Goal: Task Accomplishment & Management: Manage account settings

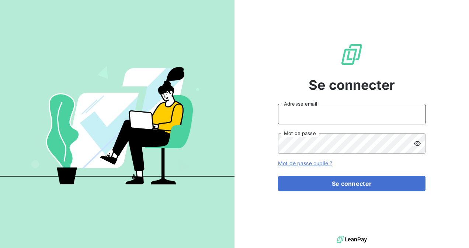
type input "LALSINGUE"
click at [415, 144] on icon at bounding box center [417, 143] width 7 height 7
click at [335, 114] on input "LALSINGUE" at bounding box center [351, 114] width 147 height 21
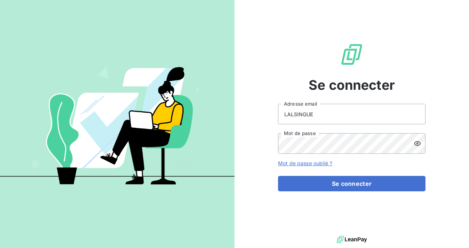
click at [402, 72] on div "Se connecter LALSINGUE Adresse email Mot de passe Mot de passe oublié ? Se conn…" at bounding box center [351, 117] width 147 height 234
click at [310, 112] on input "LALSINGUE" at bounding box center [351, 114] width 147 height 21
click at [297, 78] on div "Se connecter LALSINGUE Adresse email Mot de passe Mot de passe oublié ? Se conn…" at bounding box center [351, 117] width 147 height 234
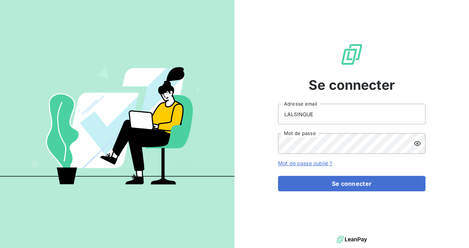
click at [417, 141] on icon at bounding box center [417, 143] width 7 height 7
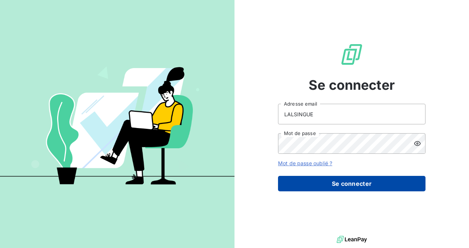
click at [289, 183] on button "Se connecter" at bounding box center [351, 183] width 147 height 15
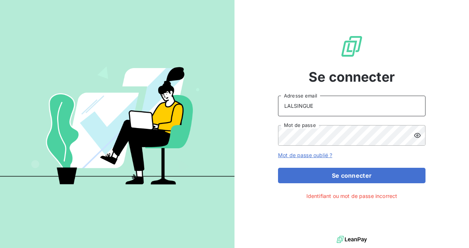
click at [300, 105] on input "LALSINGUE" at bounding box center [351, 106] width 147 height 21
type input "[PERSON_NAME][EMAIL_ADDRESS][DOMAIN_NAME]"
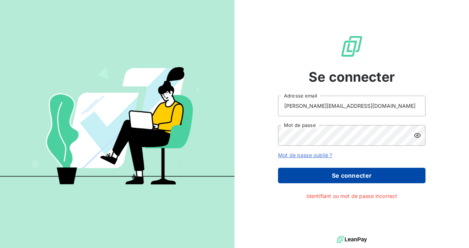
click at [290, 176] on button "Se connecter" at bounding box center [351, 175] width 147 height 15
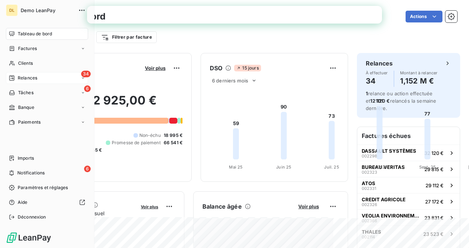
click at [23, 78] on span "Relances" at bounding box center [28, 78] width 20 height 7
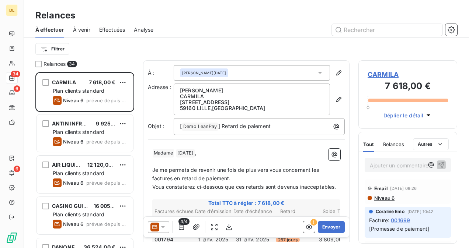
click at [145, 29] on span "Analyse" at bounding box center [144, 29] width 20 height 7
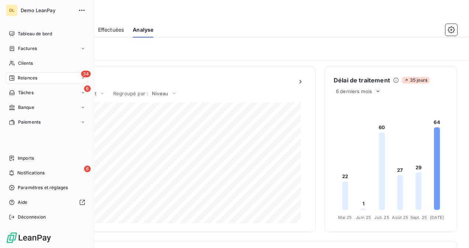
click at [85, 74] on span "34" at bounding box center [86, 74] width 10 height 7
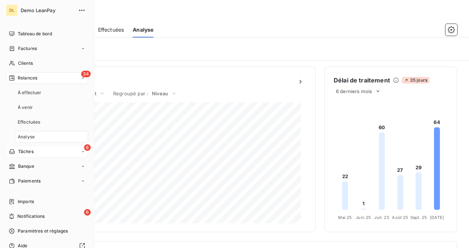
click at [27, 148] on div "6 Tâches" at bounding box center [47, 152] width 82 height 12
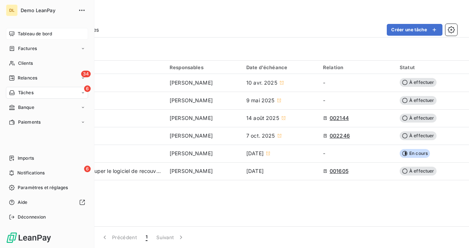
click at [33, 35] on span "Tableau de bord" at bounding box center [35, 34] width 34 height 7
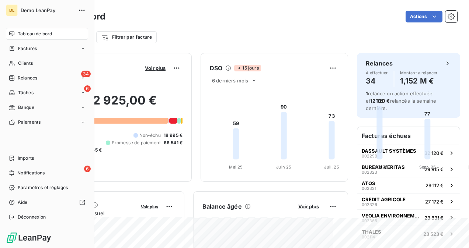
click at [27, 76] on span "Relances" at bounding box center [28, 78] width 20 height 7
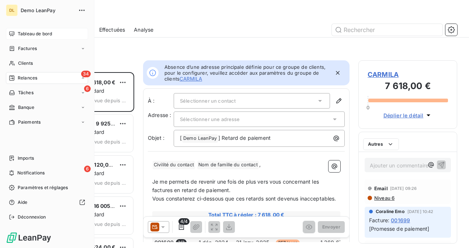
scroll to position [170, 93]
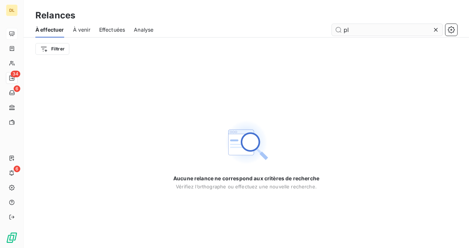
type input "p"
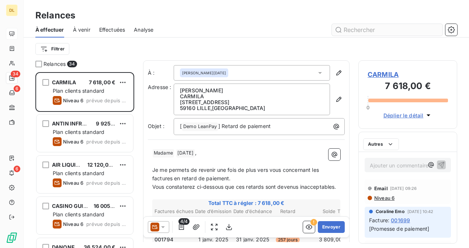
scroll to position [170, 93]
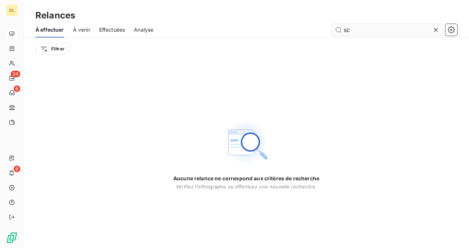
type input "s"
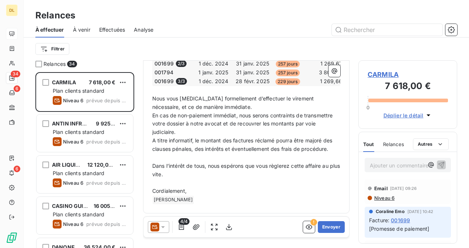
scroll to position [175, 0]
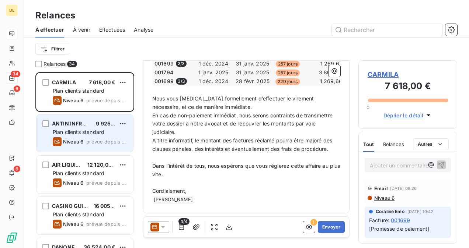
click at [88, 132] on span "Plan clients standard" at bounding box center [79, 132] width 52 height 6
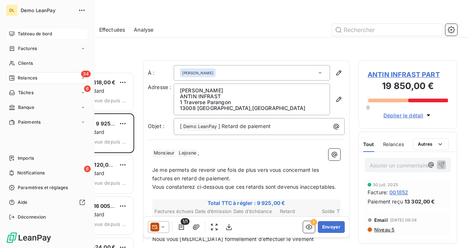
click at [26, 35] on span "Tableau de bord" at bounding box center [35, 34] width 34 height 7
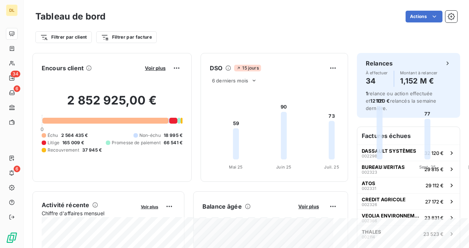
click at [338, 12] on html "DL 34 6 6 Tableau de bord Actions Filtrer par client Filtrer par facture Encour…" at bounding box center [234, 124] width 469 height 248
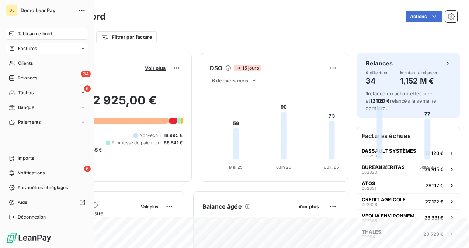
click at [16, 49] on div "Factures" at bounding box center [23, 48] width 28 height 7
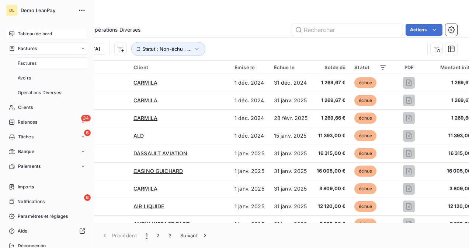
click at [16, 49] on div "Factures" at bounding box center [23, 48] width 28 height 7
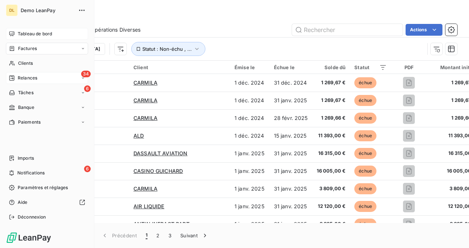
click at [20, 83] on div "34 Relances" at bounding box center [47, 78] width 82 height 12
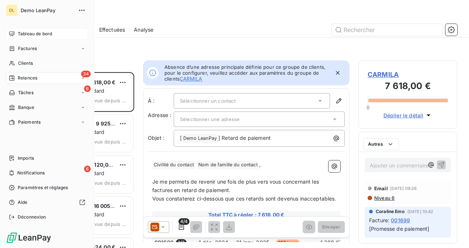
scroll to position [170, 93]
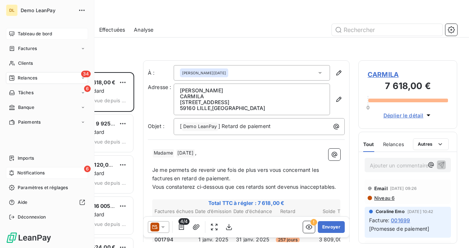
click at [30, 177] on div "6 Notifications" at bounding box center [47, 173] width 82 height 12
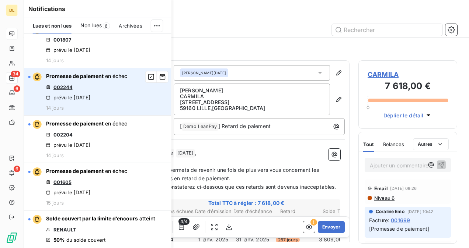
scroll to position [0, 0]
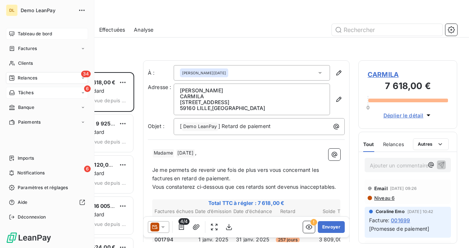
click at [29, 90] on span "Tâches" at bounding box center [25, 93] width 15 height 7
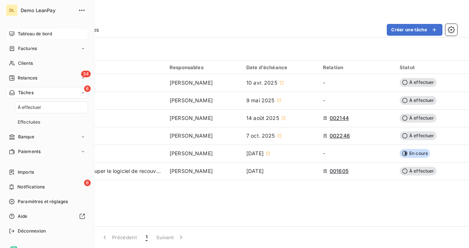
click at [29, 90] on span "Tâches" at bounding box center [25, 93] width 15 height 7
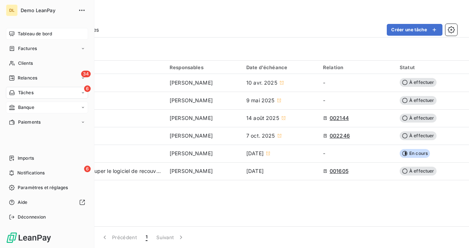
click at [28, 106] on span "Banque" at bounding box center [26, 107] width 16 height 7
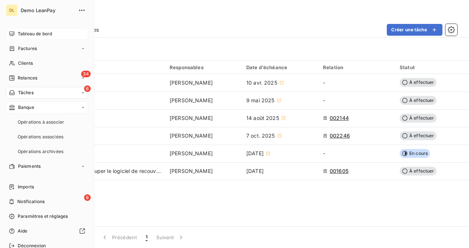
click at [28, 106] on span "Banque" at bounding box center [26, 107] width 16 height 7
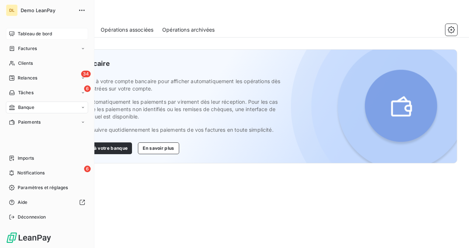
click at [21, 36] on span "Tableau de bord" at bounding box center [35, 34] width 34 height 7
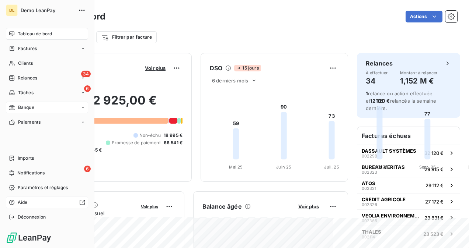
click at [80, 202] on icon at bounding box center [82, 203] width 6 height 6
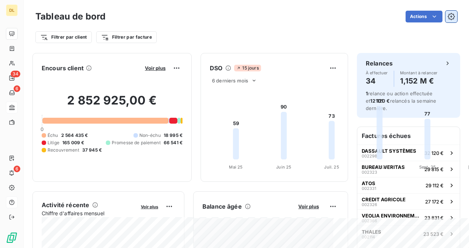
click at [448, 13] on icon "button" at bounding box center [451, 16] width 7 height 7
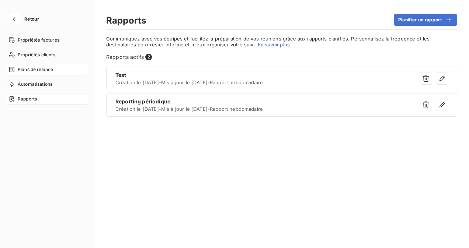
click at [38, 67] on span "Plans de relance" at bounding box center [35, 69] width 35 height 7
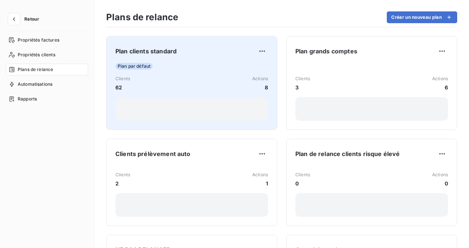
click at [197, 76] on div "Clients 62 Actions 8" at bounding box center [191, 84] width 153 height 16
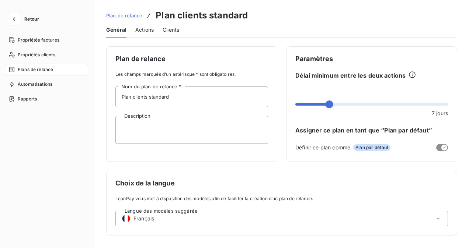
click at [138, 31] on span "Actions" at bounding box center [144, 29] width 18 height 7
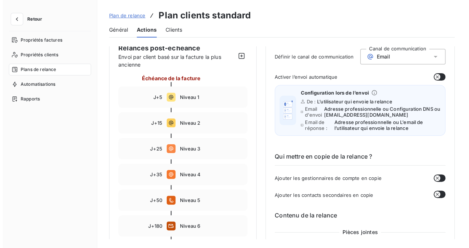
scroll to position [74, 0]
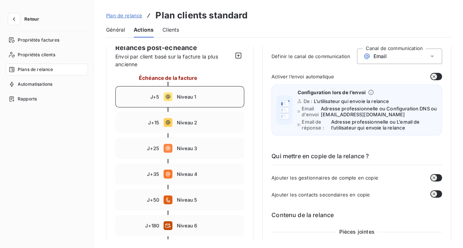
click at [169, 97] on icon at bounding box center [168, 97] width 4 height 4
type input "5"
click at [407, 60] on div "Email" at bounding box center [400, 56] width 86 height 15
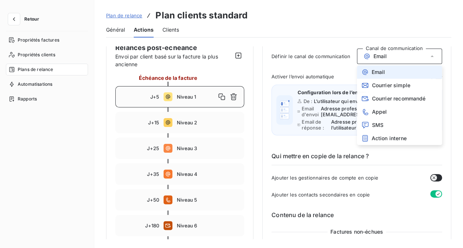
click at [332, 20] on div "Plan de relance Plan clients standard" at bounding box center [278, 15] width 345 height 13
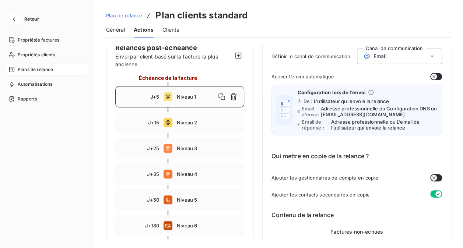
click at [113, 25] on div "Général" at bounding box center [115, 29] width 19 height 15
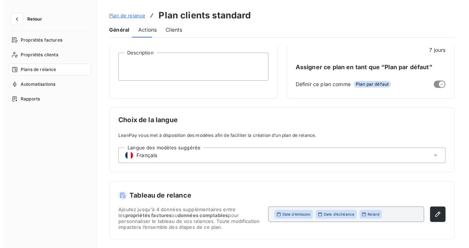
scroll to position [63, 0]
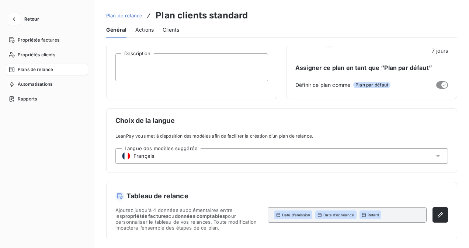
click at [132, 14] on span "Plan de relance" at bounding box center [124, 16] width 36 height 6
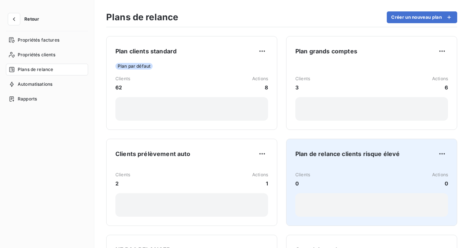
scroll to position [85, 0]
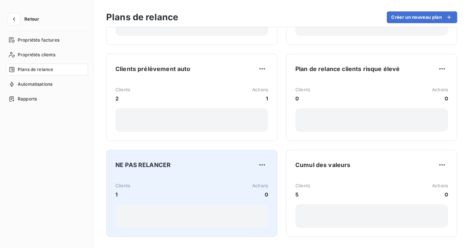
click at [195, 172] on div "NE PAS RELANCER Clients 1 Actions 0" at bounding box center [191, 193] width 153 height 69
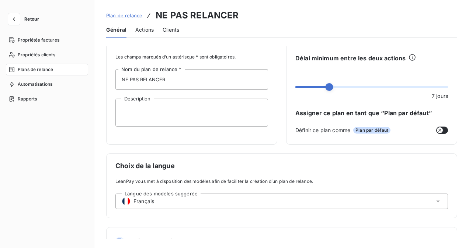
scroll to position [18, 0]
click at [147, 27] on span "Actions" at bounding box center [144, 29] width 18 height 7
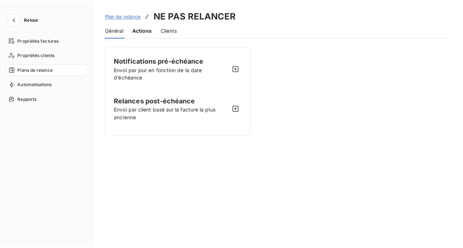
scroll to position [0, 0]
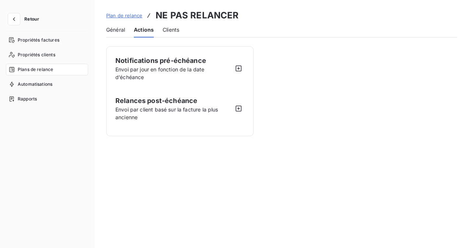
click at [168, 33] on span "Clients" at bounding box center [171, 29] width 17 height 7
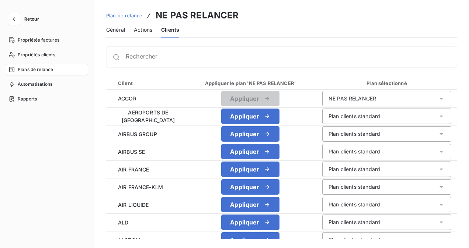
click at [116, 29] on span "Général" at bounding box center [115, 29] width 19 height 7
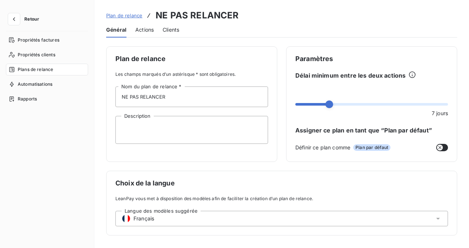
click at [119, 15] on span "Plan de relance" at bounding box center [124, 16] width 36 height 6
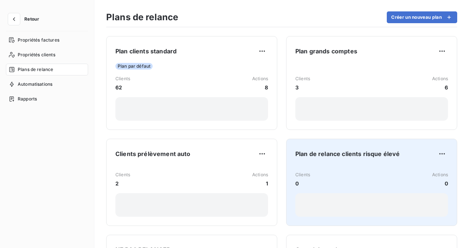
click at [314, 160] on div "Plan de relance clients risque élevé Clients 0 Actions 0" at bounding box center [371, 182] width 153 height 69
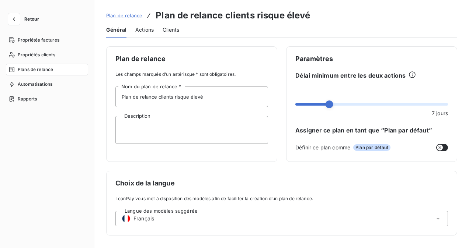
click at [142, 29] on span "Actions" at bounding box center [144, 29] width 18 height 7
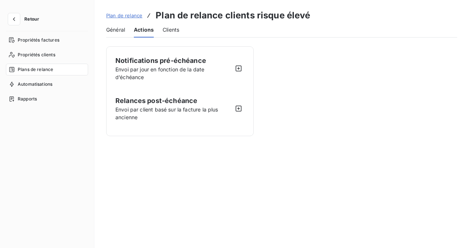
click at [167, 29] on span "Clients" at bounding box center [171, 29] width 17 height 7
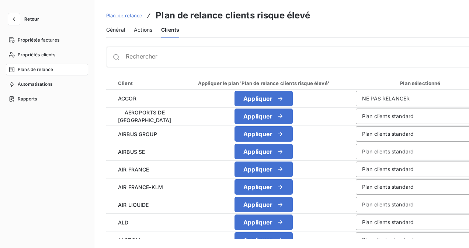
click at [140, 30] on span "Actions" at bounding box center [143, 29] width 18 height 7
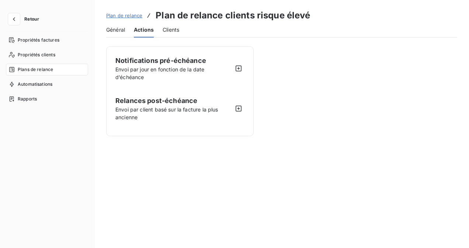
click at [120, 13] on span "Plan de relance" at bounding box center [124, 16] width 36 height 6
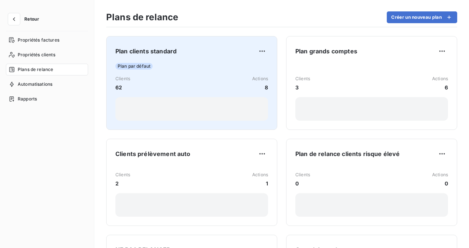
click at [196, 76] on div "Clients 62 Actions 8" at bounding box center [191, 84] width 153 height 16
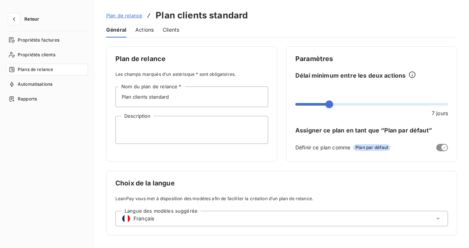
click at [137, 30] on span "Actions" at bounding box center [144, 29] width 18 height 7
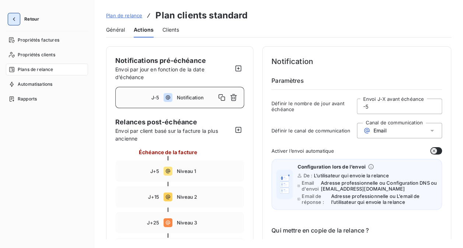
click at [15, 22] on icon "button" at bounding box center [13, 18] width 7 height 7
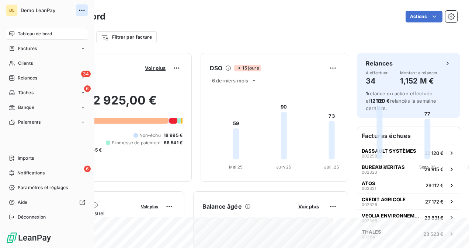
click at [82, 12] on icon "button" at bounding box center [81, 10] width 7 height 7
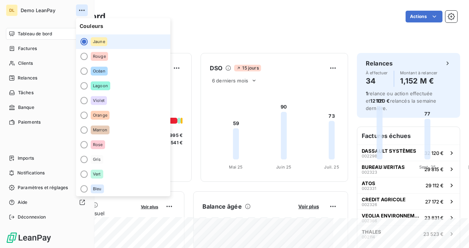
click at [82, 12] on icon "button" at bounding box center [81, 10] width 7 height 7
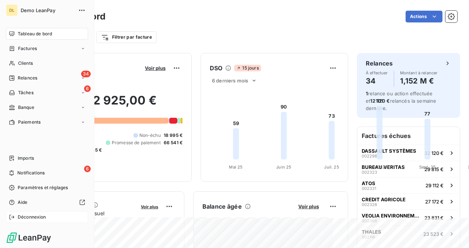
click at [33, 218] on span "Déconnexion" at bounding box center [32, 217] width 28 height 7
